Goal: Find specific page/section: Find specific page/section

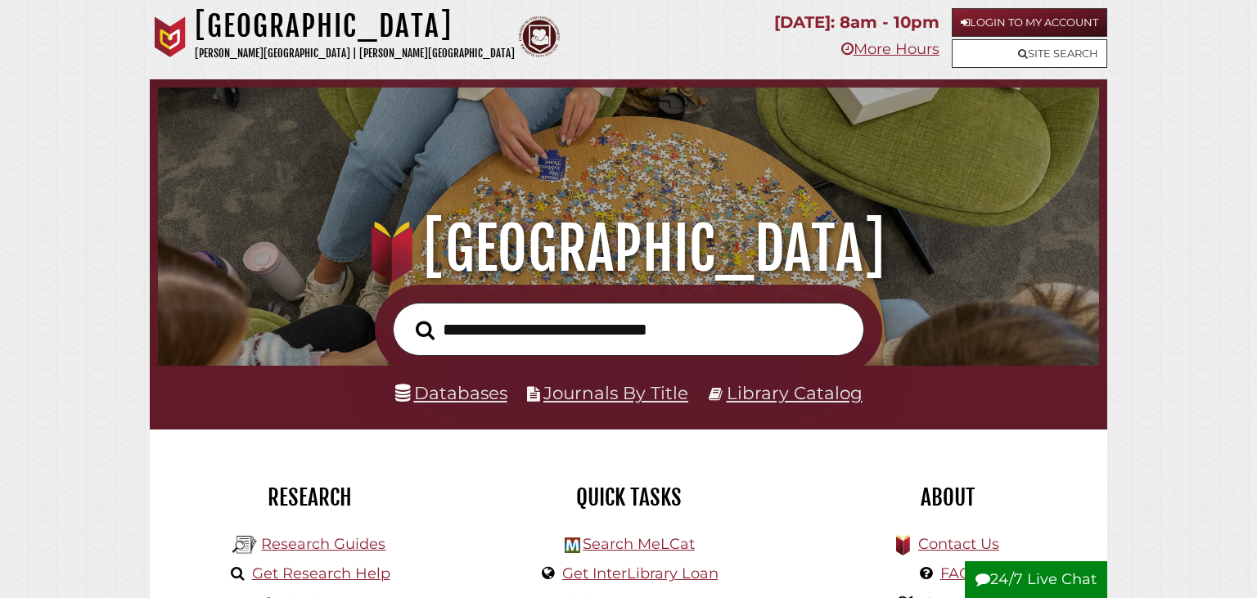
scroll to position [311, 933]
click at [758, 389] on link "Library Catalog" at bounding box center [794, 392] width 136 height 21
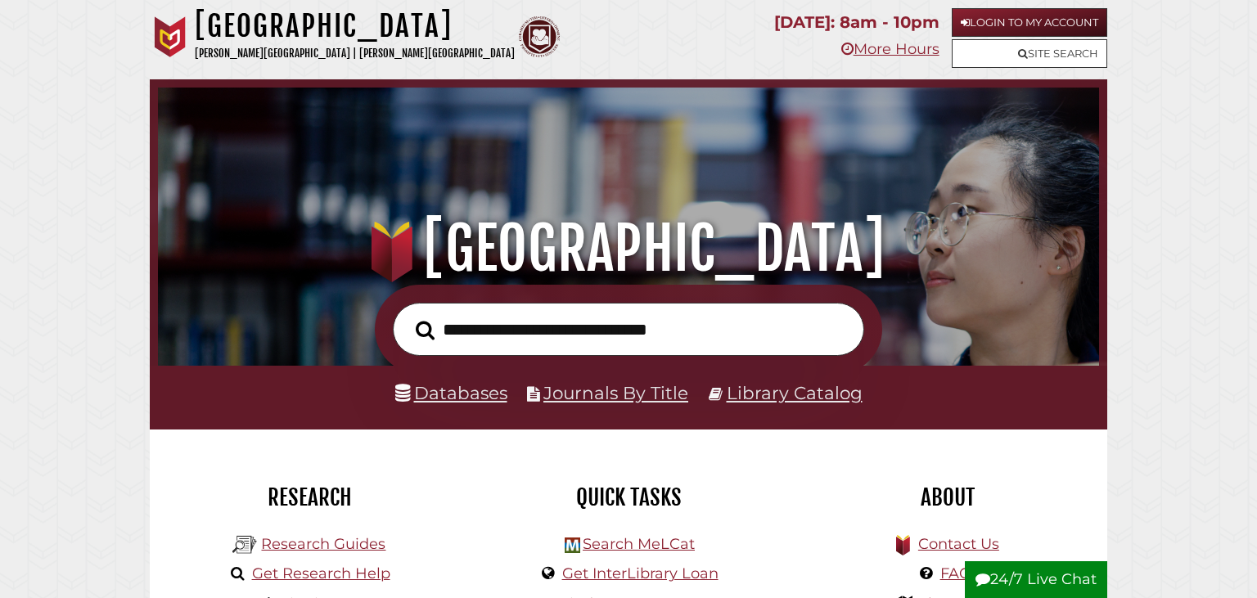
scroll to position [311, 933]
click at [442, 390] on link "Databases" at bounding box center [451, 392] width 112 height 21
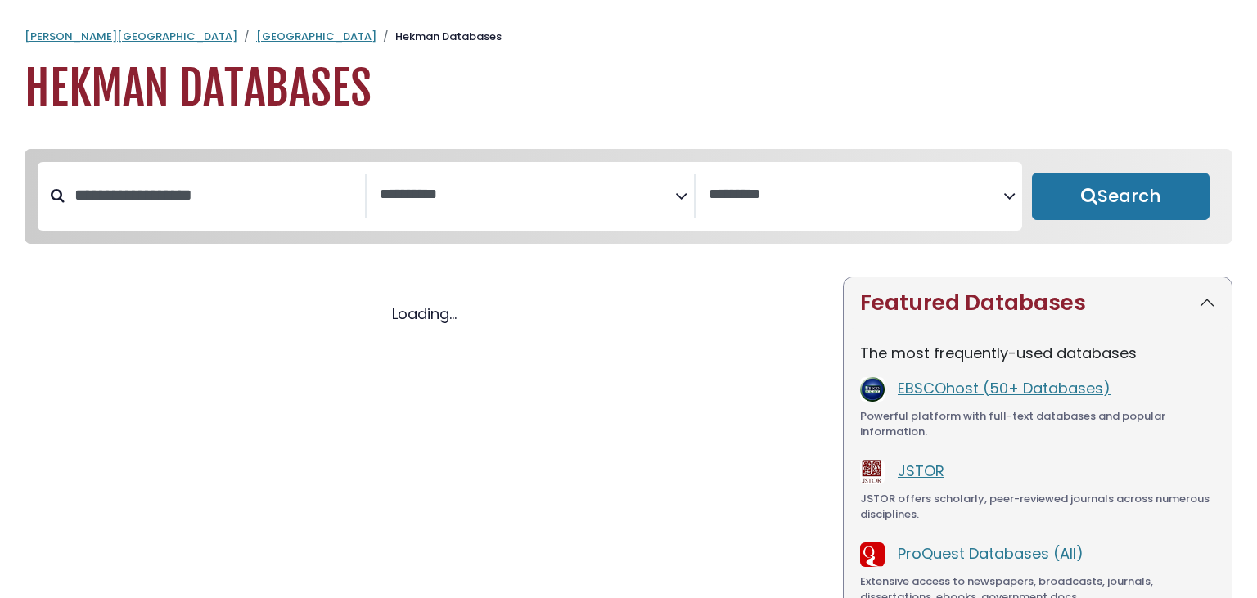
select select "Database Subject Filter"
select select "Database Vendors Filter"
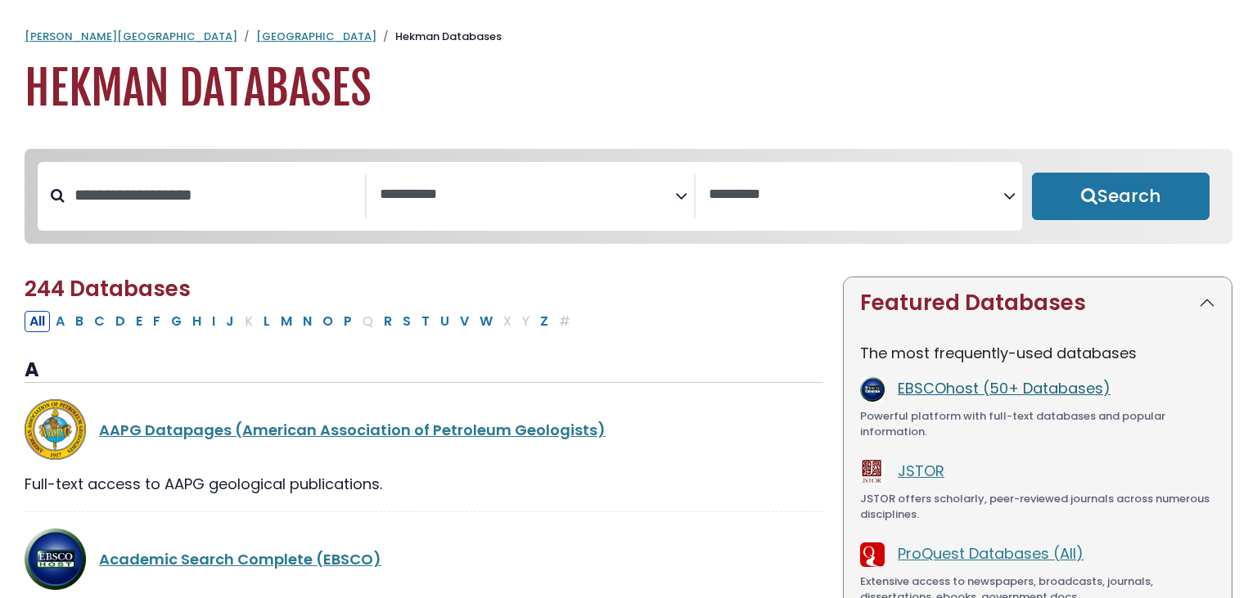
select select "Database Subject Filter"
select select "Database Vendors Filter"
click at [1009, 389] on link "EBSCOhost (50+ Databases)" at bounding box center [1003, 388] width 213 height 20
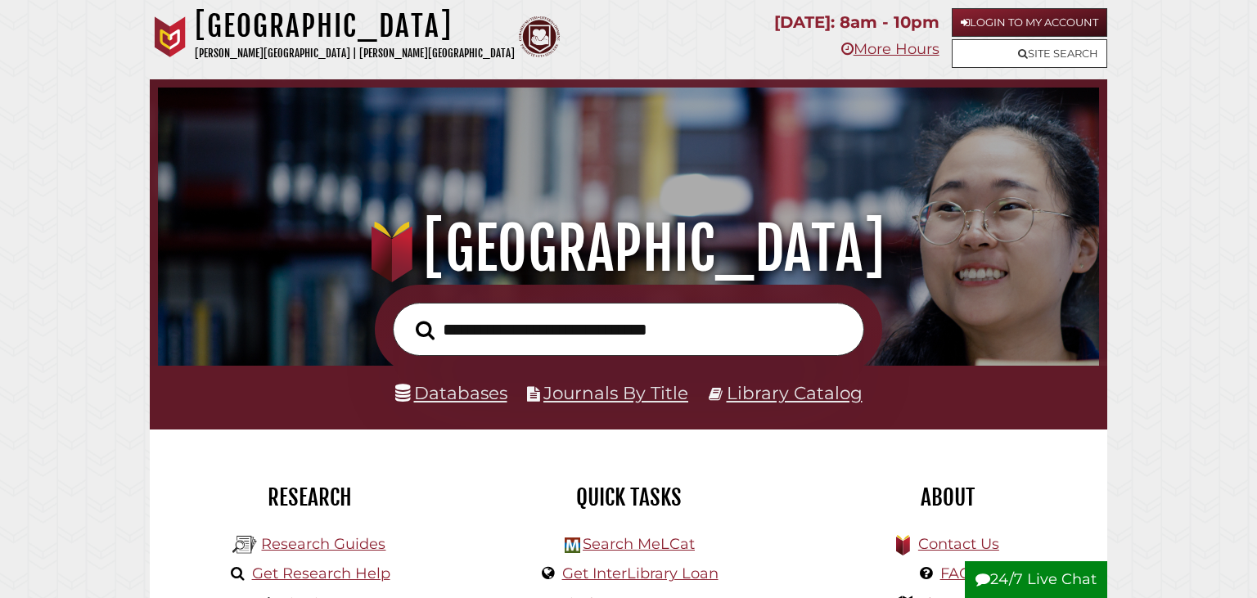
scroll to position [311, 933]
click at [443, 392] on link "Databases" at bounding box center [451, 392] width 112 height 21
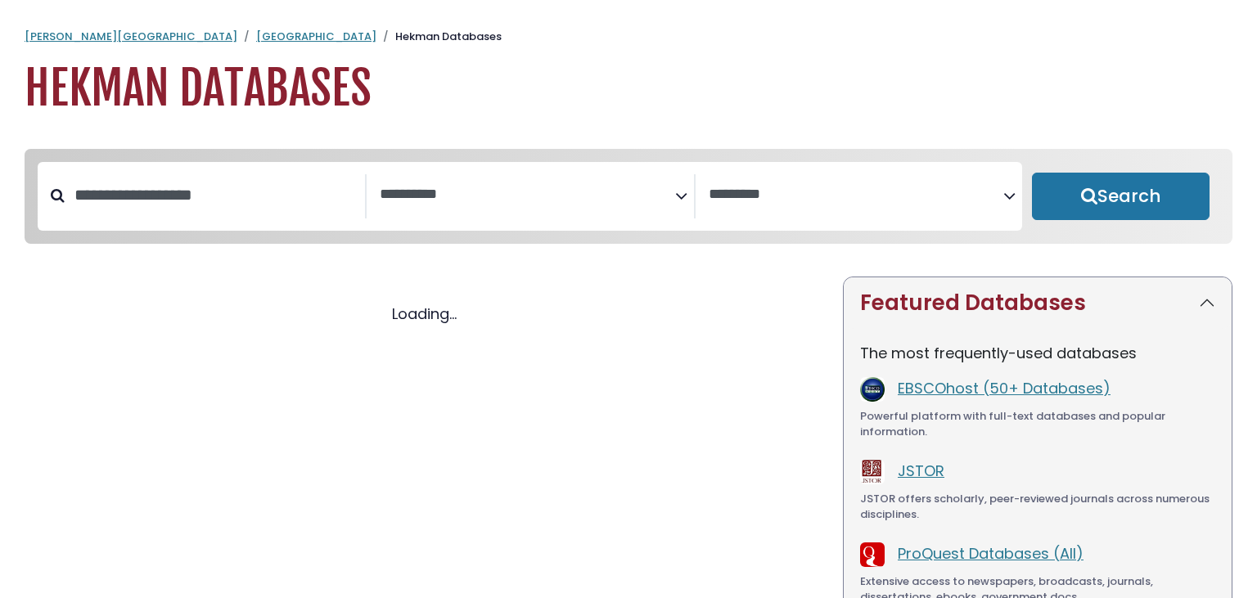
select select "Database Subject Filter"
select select "Database Vendors Filter"
select select "Database Subject Filter"
select select "Database Vendors Filter"
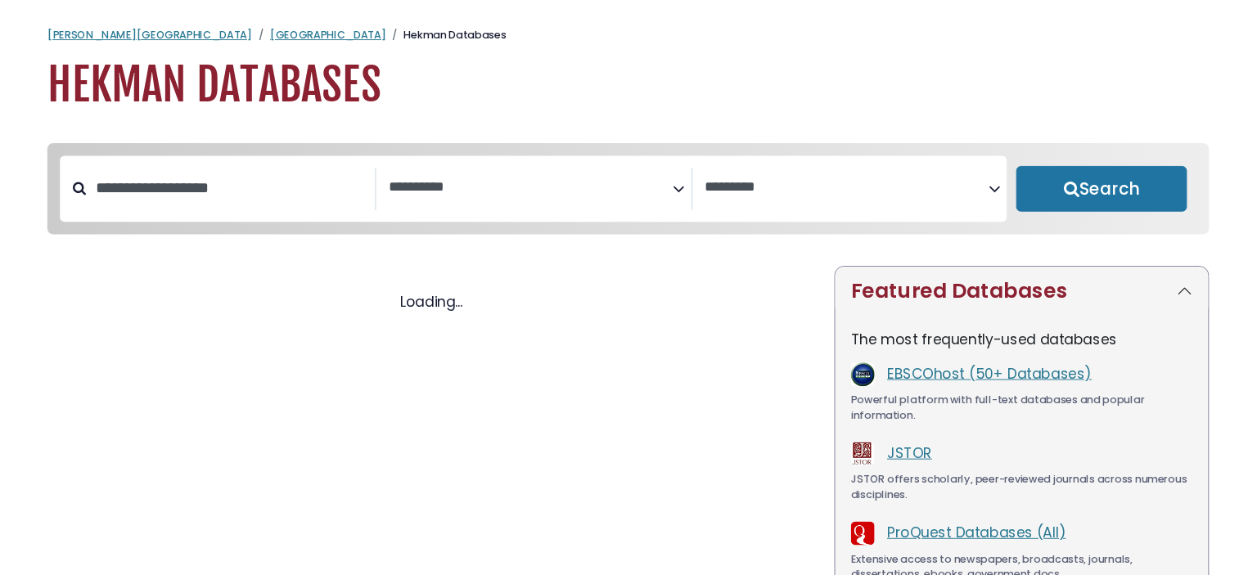
scroll to position [95, 0]
